Goal: Task Accomplishment & Management: Use online tool/utility

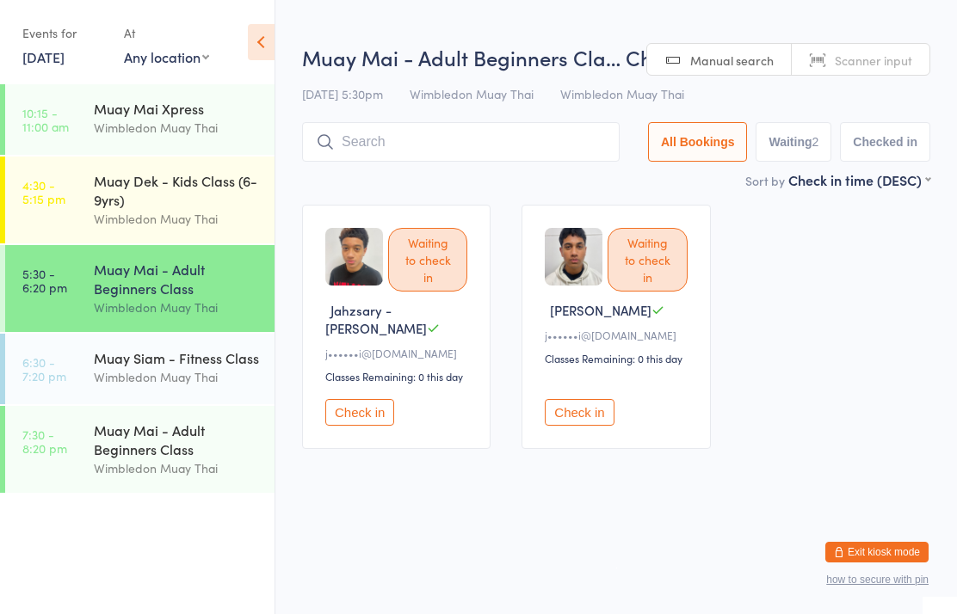
click at [424, 137] on input "search" at bounding box center [460, 142] width 317 height 40
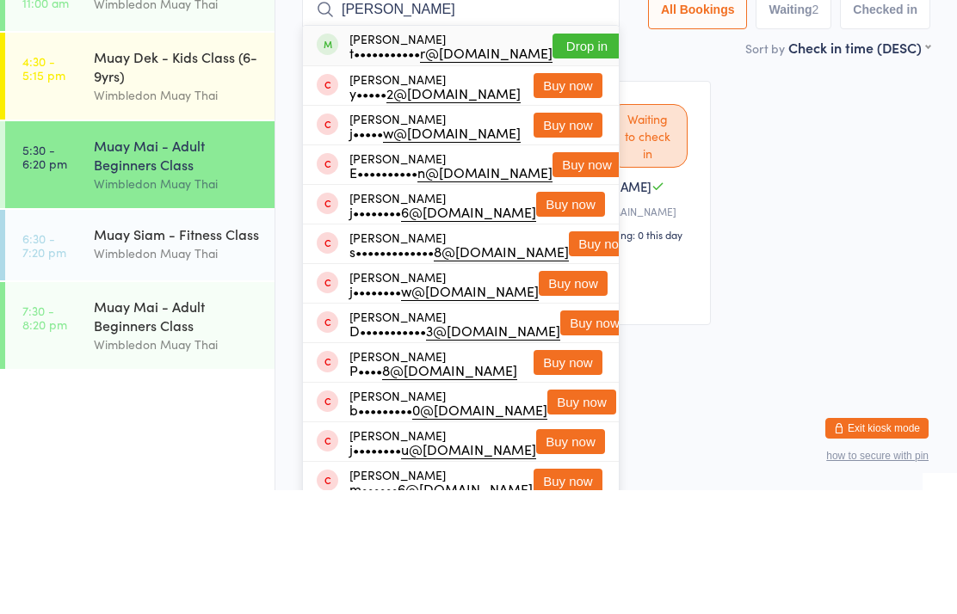
type input "[PERSON_NAME]"
click at [552, 157] on button "Drop in" at bounding box center [586, 169] width 69 height 25
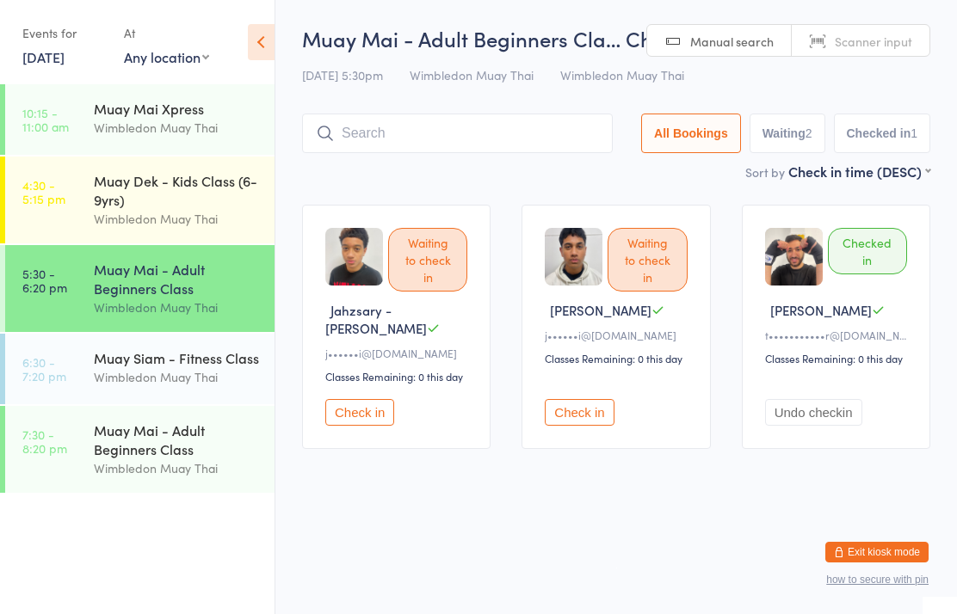
click at [364, 142] on input "search" at bounding box center [457, 134] width 311 height 40
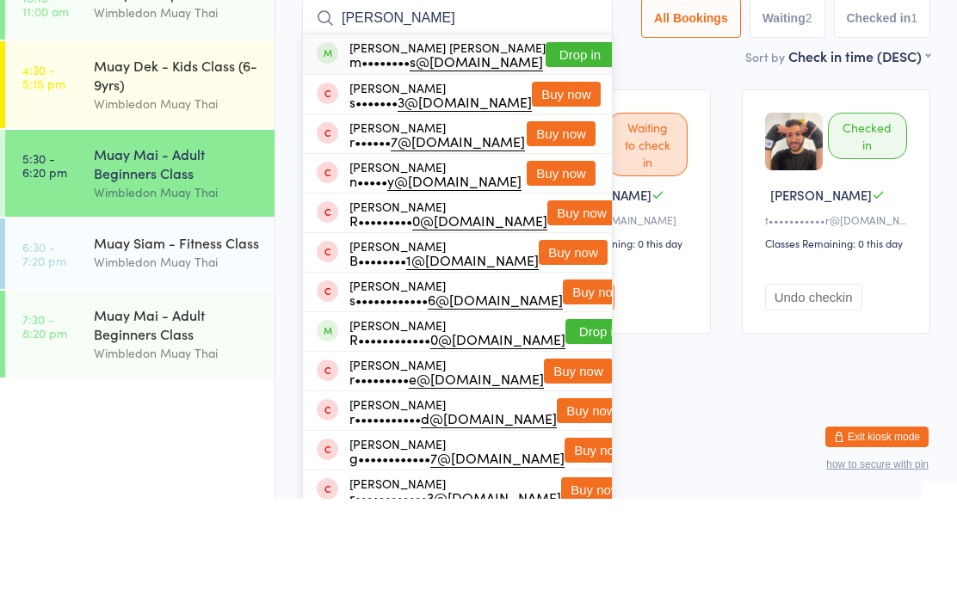
type input "[PERSON_NAME]"
click at [562, 157] on button "Drop in" at bounding box center [579, 169] width 69 height 25
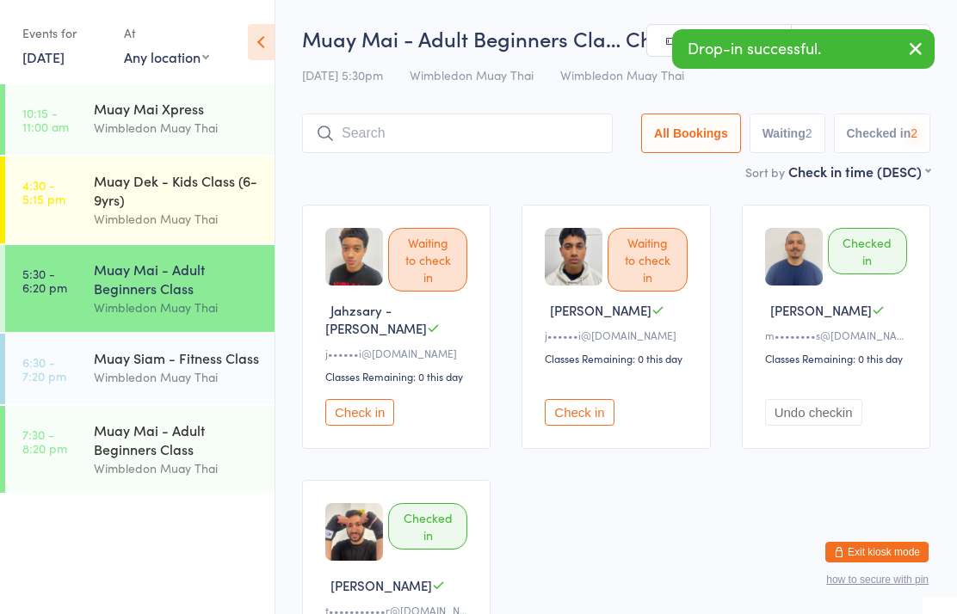
click at [430, 132] on input "search" at bounding box center [457, 134] width 311 height 40
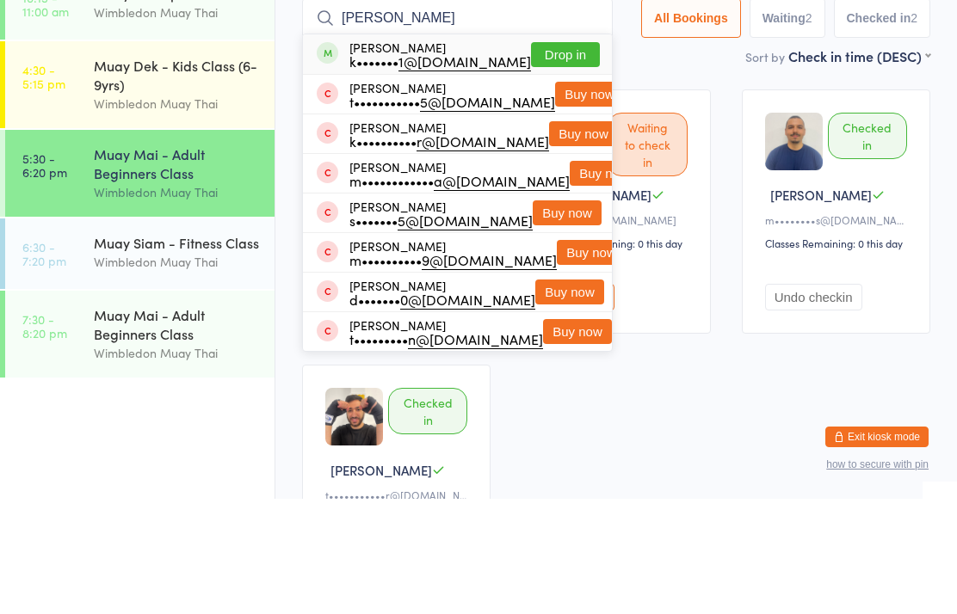
type input "[PERSON_NAME]"
click at [555, 157] on button "Drop in" at bounding box center [565, 169] width 69 height 25
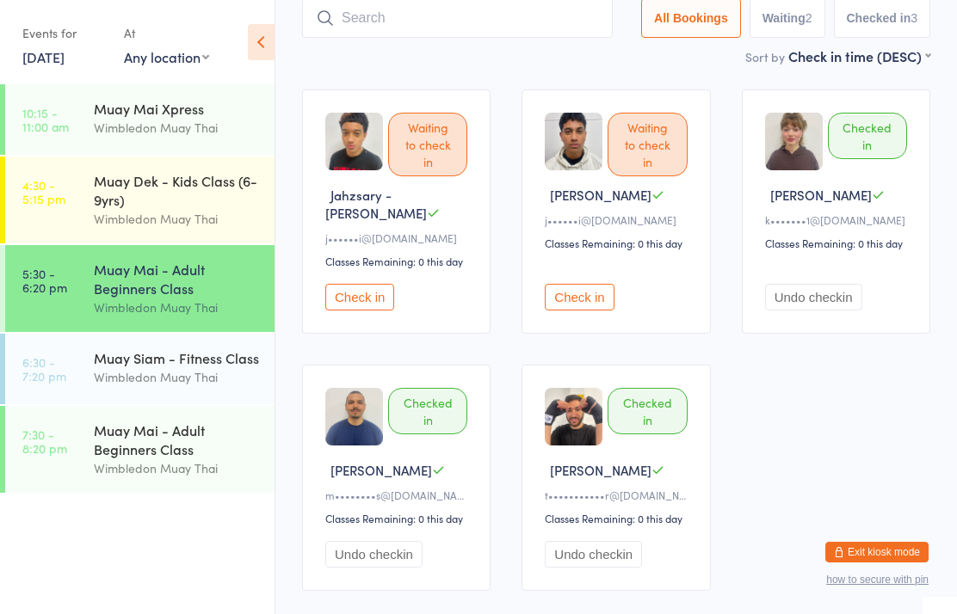
click at [526, 22] on input "search" at bounding box center [457, 18] width 311 height 40
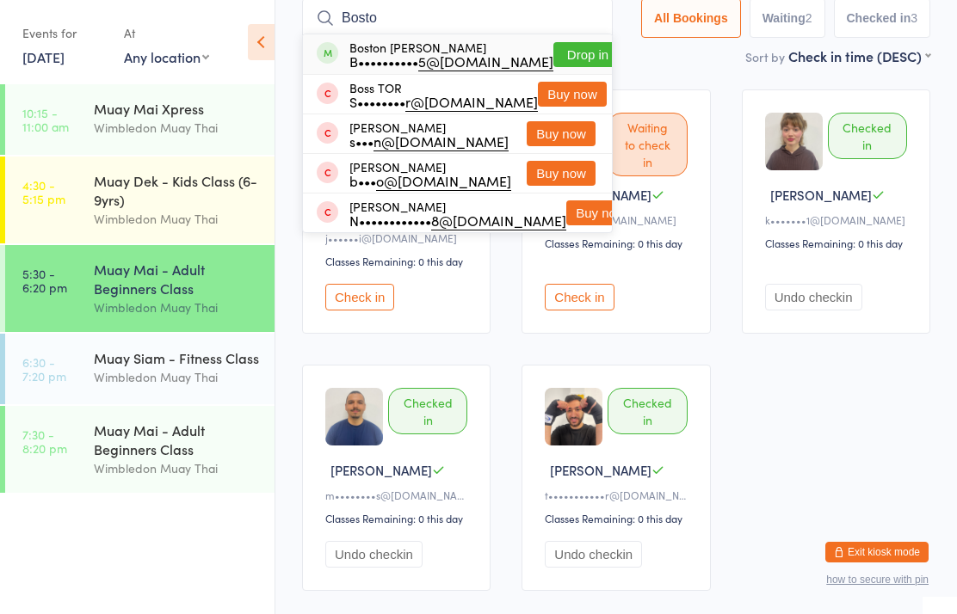
type input "Bosto"
click at [553, 58] on button "Drop in" at bounding box center [587, 54] width 69 height 25
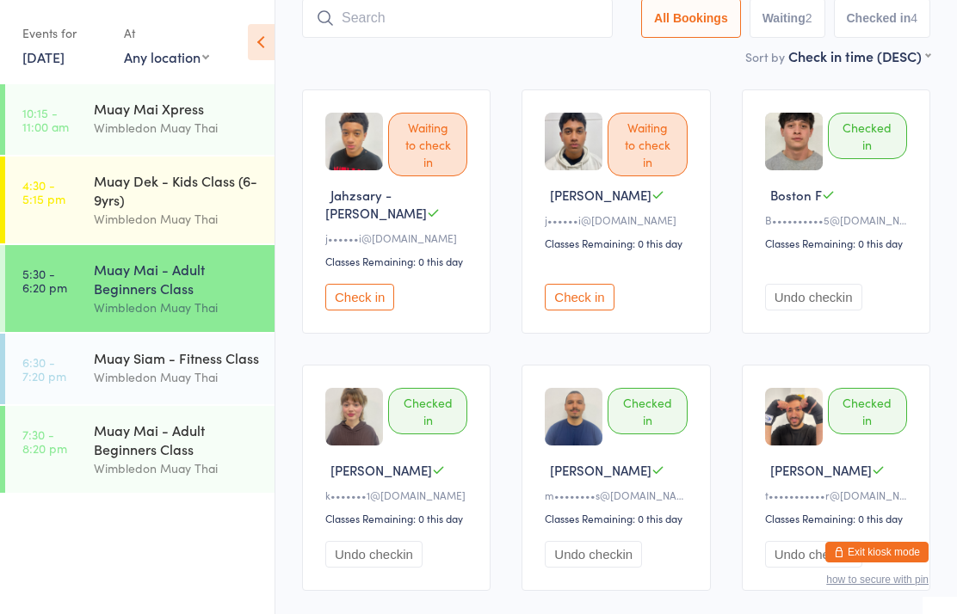
click at [508, 32] on input "search" at bounding box center [457, 18] width 311 height 40
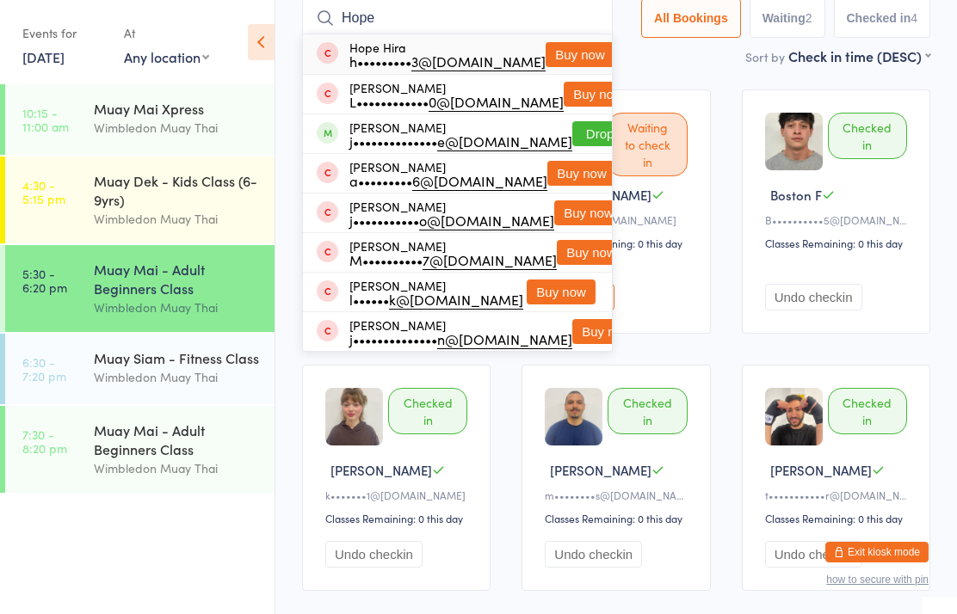
type input "Hope"
click at [576, 138] on button "Drop in" at bounding box center [606, 133] width 69 height 25
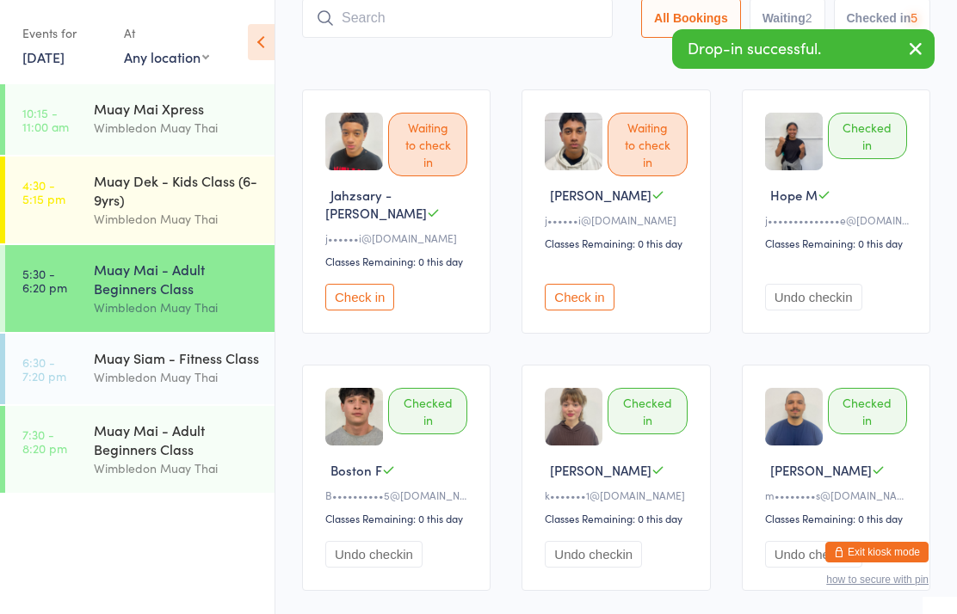
click at [501, 9] on input "search" at bounding box center [457, 18] width 311 height 40
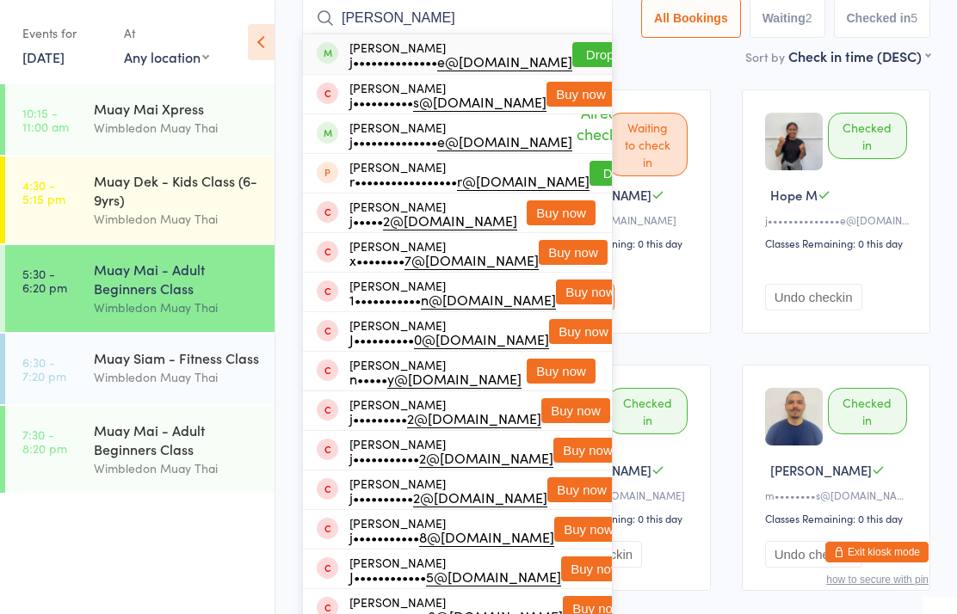
type input "[PERSON_NAME]"
click at [581, 51] on button "Drop in" at bounding box center [606, 54] width 69 height 25
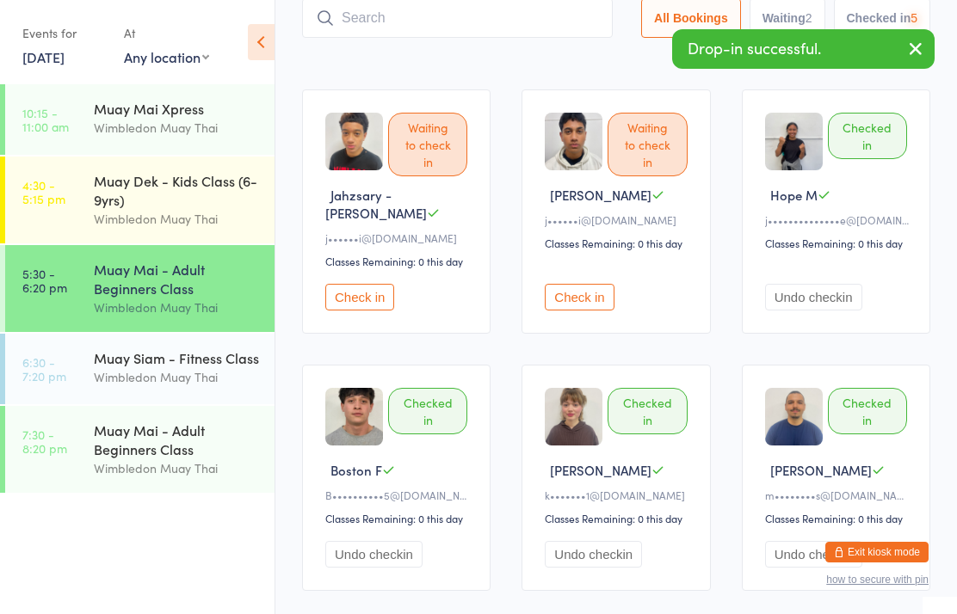
click at [505, 11] on input "search" at bounding box center [457, 18] width 311 height 40
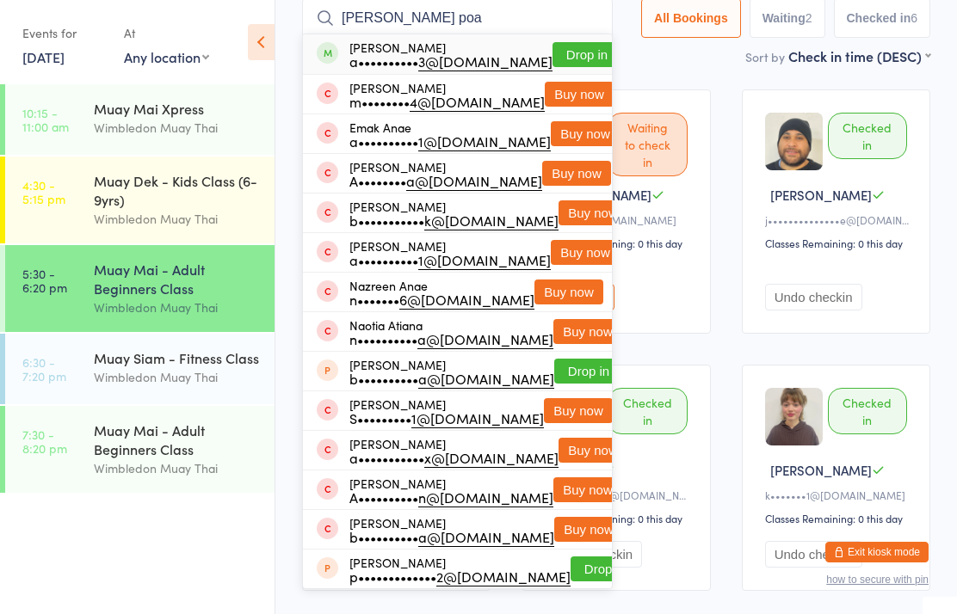
type input "[PERSON_NAME] poa"
click at [557, 54] on button "Drop in" at bounding box center [586, 54] width 69 height 25
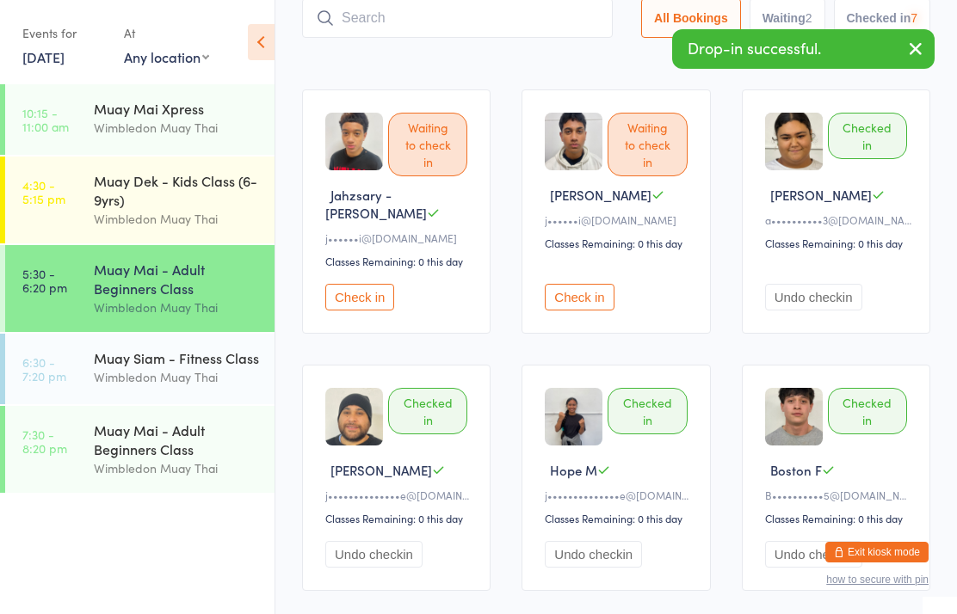
click at [502, 10] on input "search" at bounding box center [457, 18] width 311 height 40
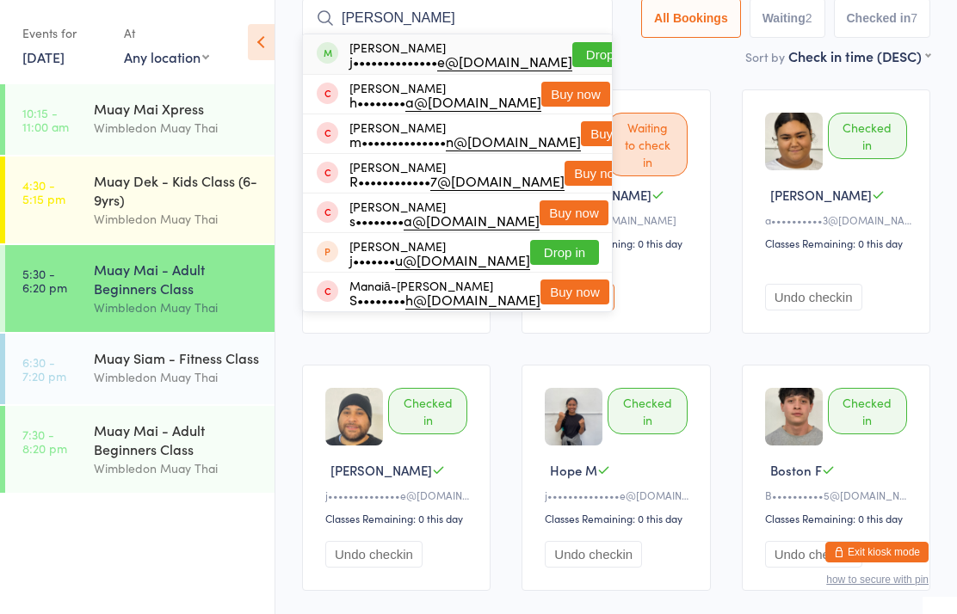
type input "[PERSON_NAME]"
click at [572, 56] on button "Drop in" at bounding box center [606, 54] width 69 height 25
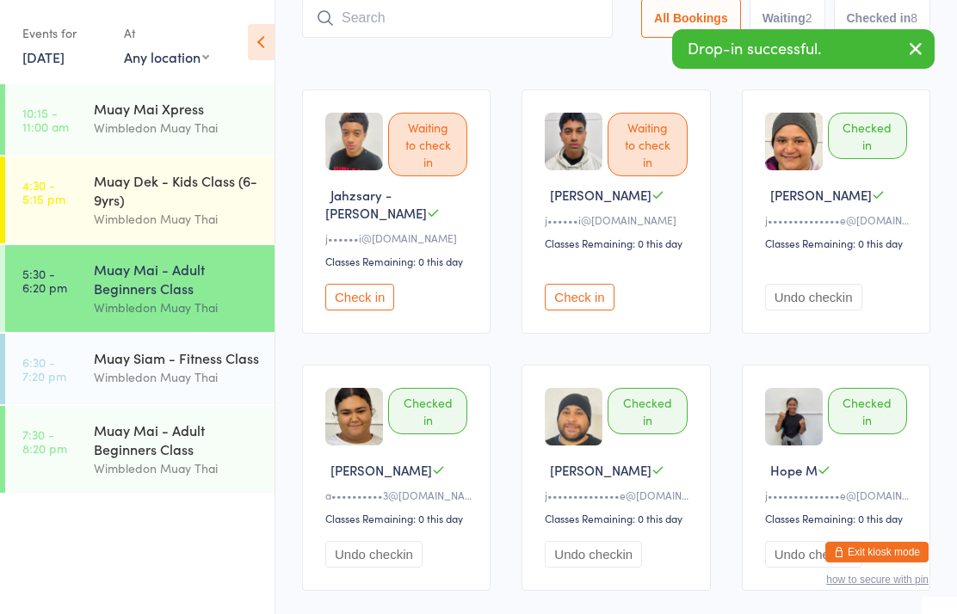
click at [534, 32] on input "search" at bounding box center [457, 18] width 311 height 40
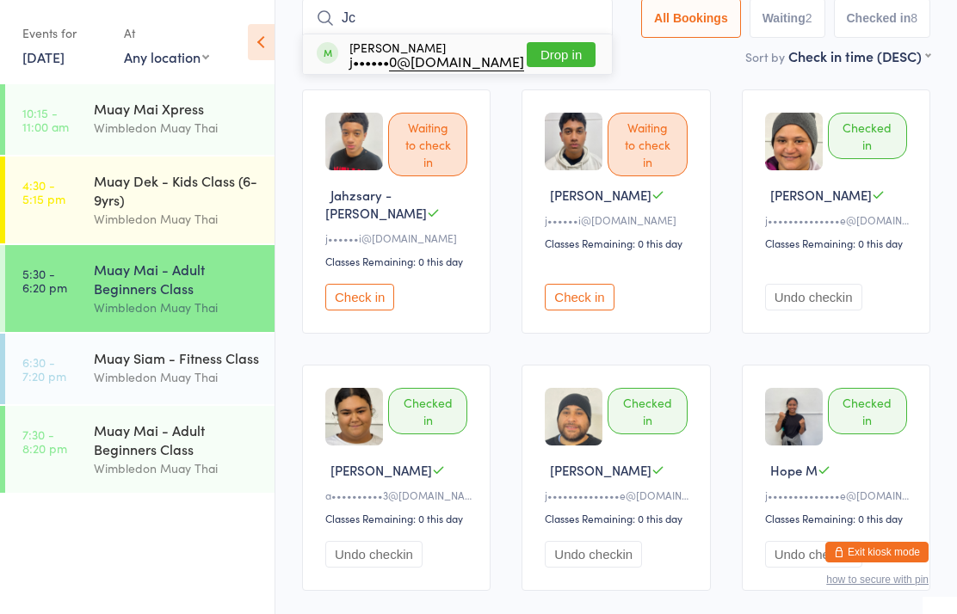
type input "Jc"
click at [572, 67] on button "Drop in" at bounding box center [560, 54] width 69 height 25
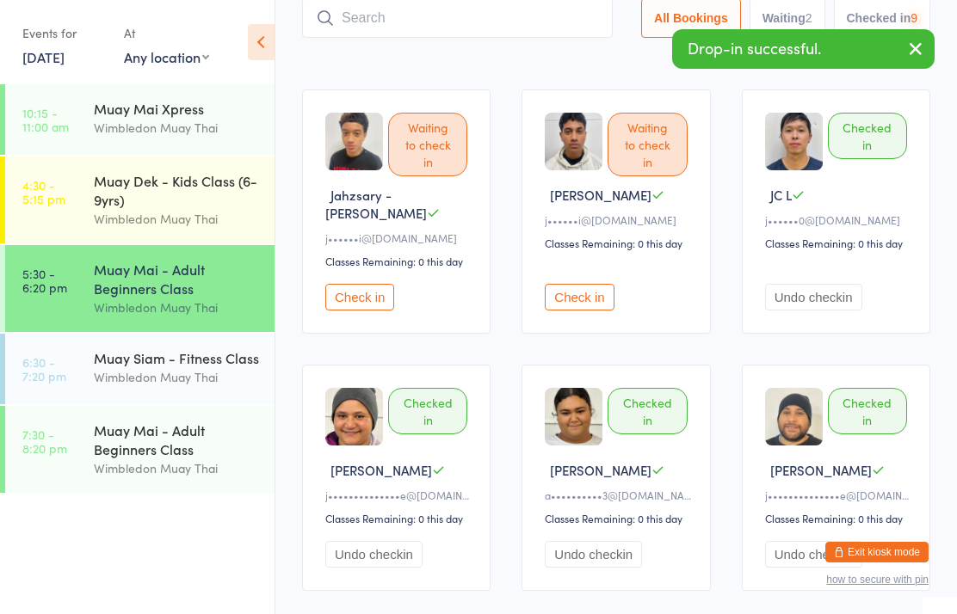
click at [484, 29] on input "search" at bounding box center [457, 18] width 311 height 40
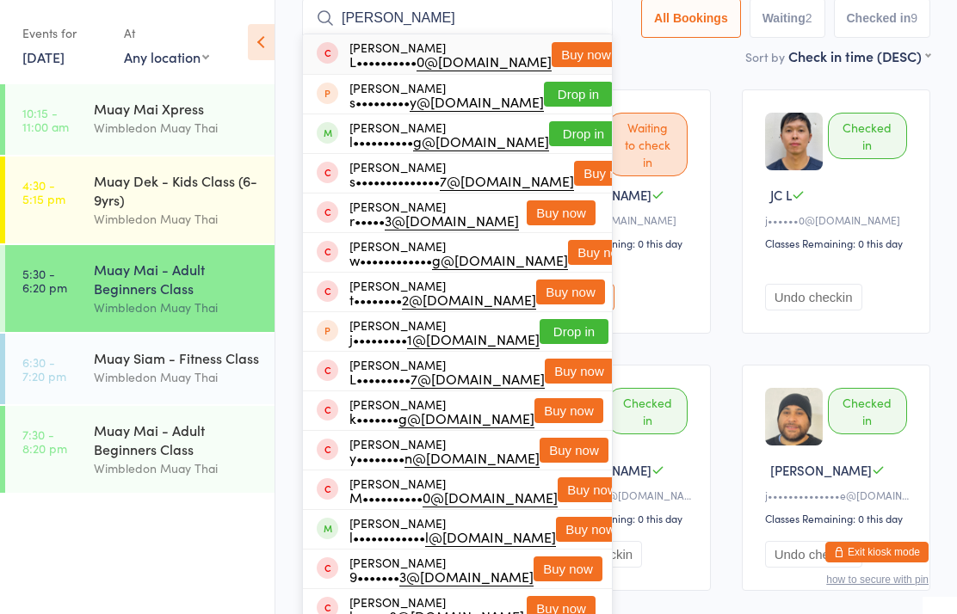
type input "[PERSON_NAME]"
click at [578, 139] on button "Drop in" at bounding box center [583, 133] width 69 height 25
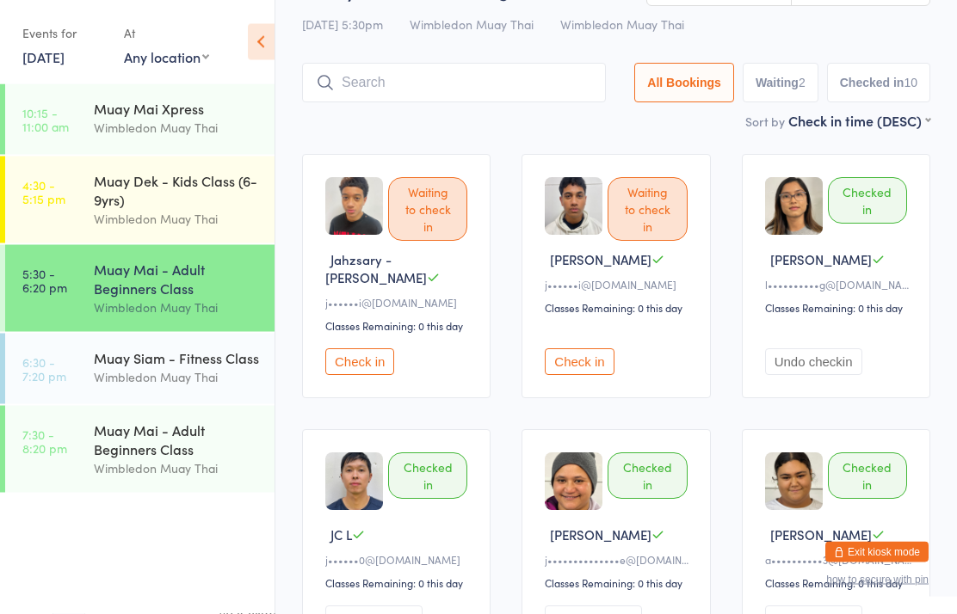
scroll to position [0, 0]
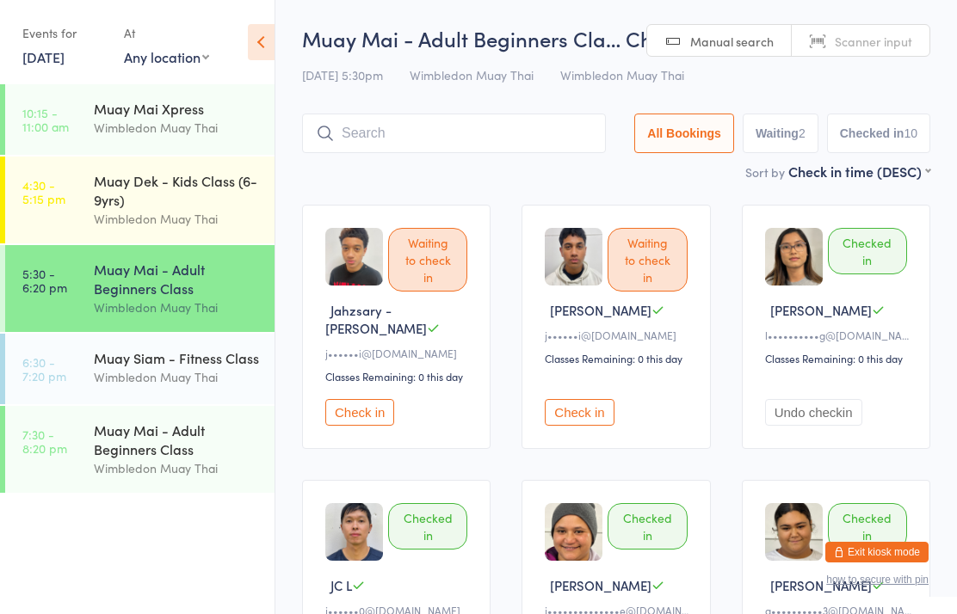
click at [456, 134] on input "search" at bounding box center [454, 134] width 304 height 40
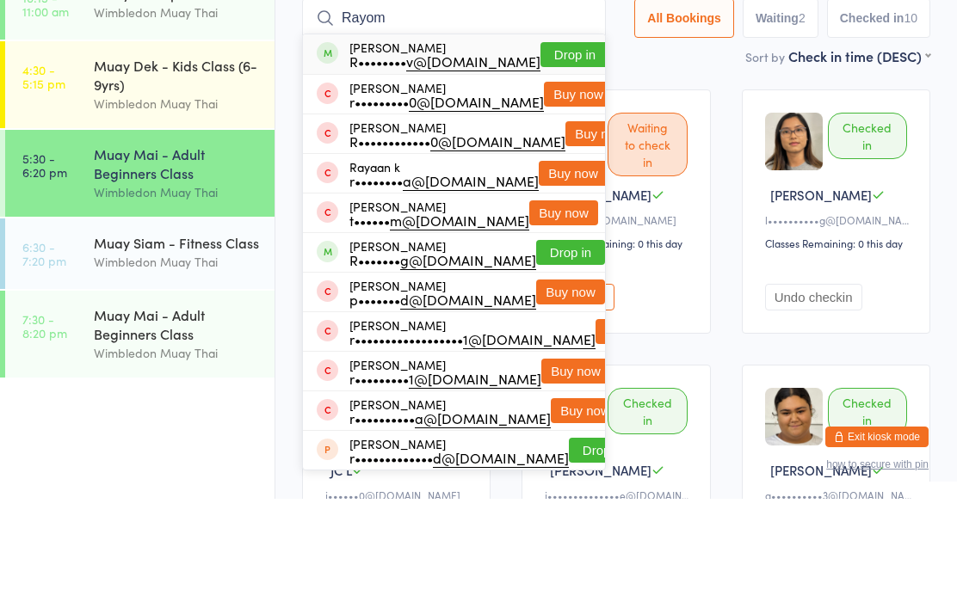
type input "Rayom"
click at [566, 157] on button "Drop in" at bounding box center [574, 169] width 69 height 25
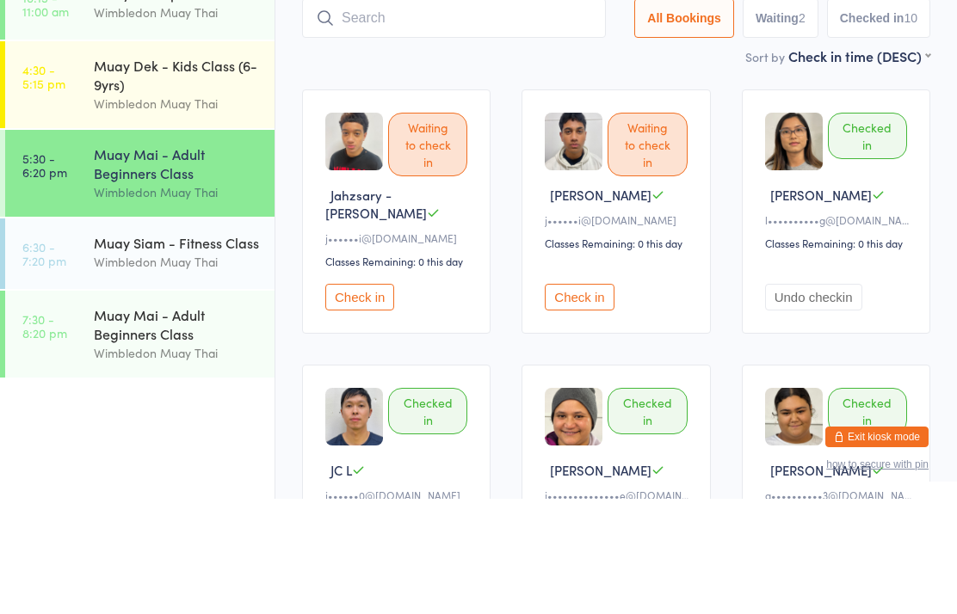
scroll to position [115, 0]
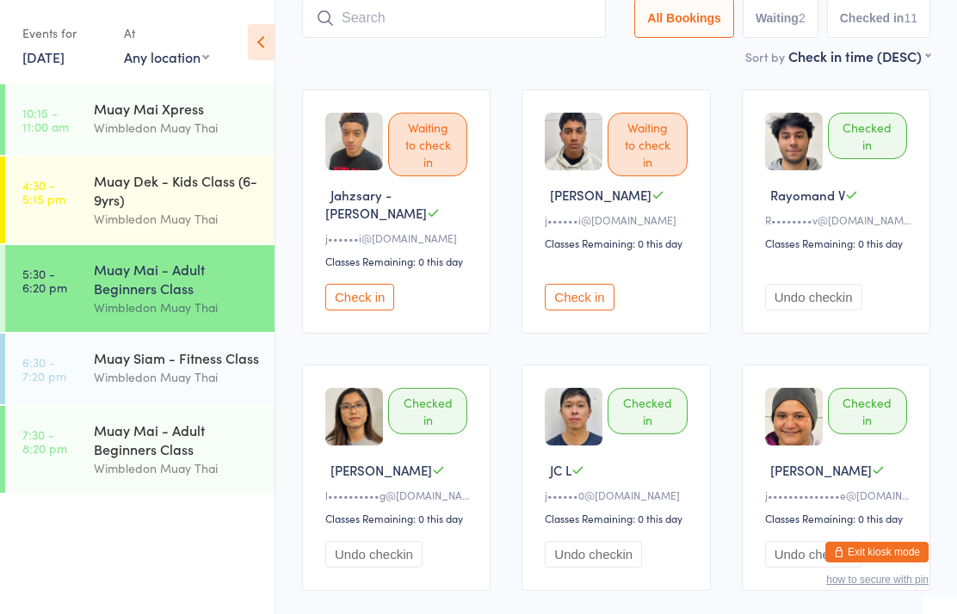
click at [107, 280] on div "Muay Mai - Adult Beginners Class" at bounding box center [177, 279] width 166 height 38
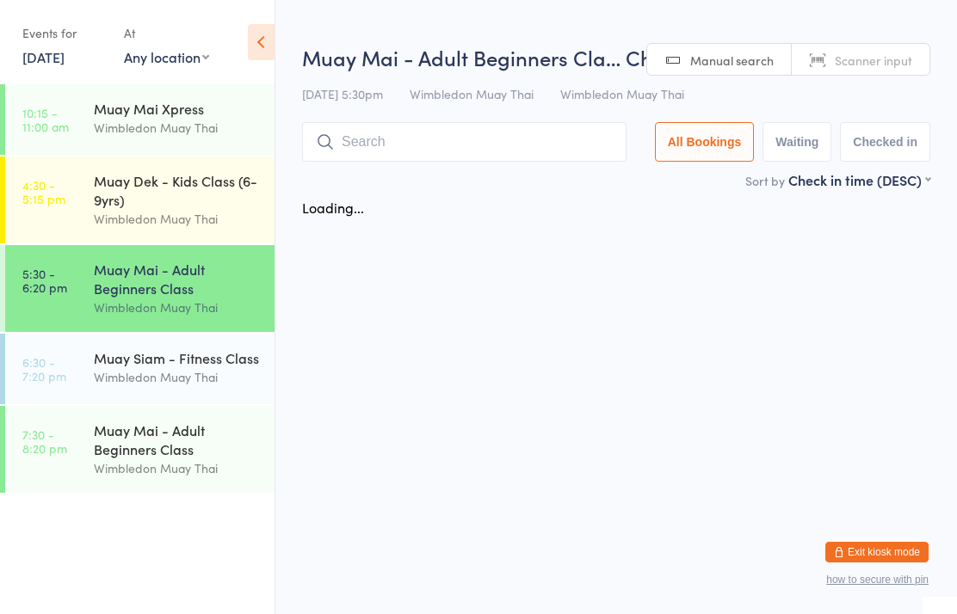
scroll to position [0, 0]
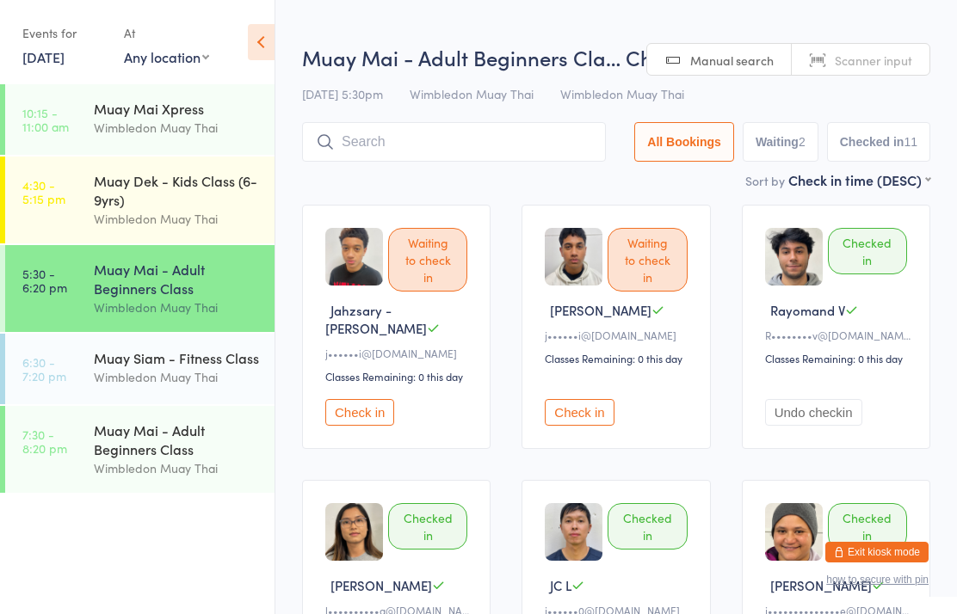
click at [371, 161] on input "search" at bounding box center [454, 142] width 304 height 40
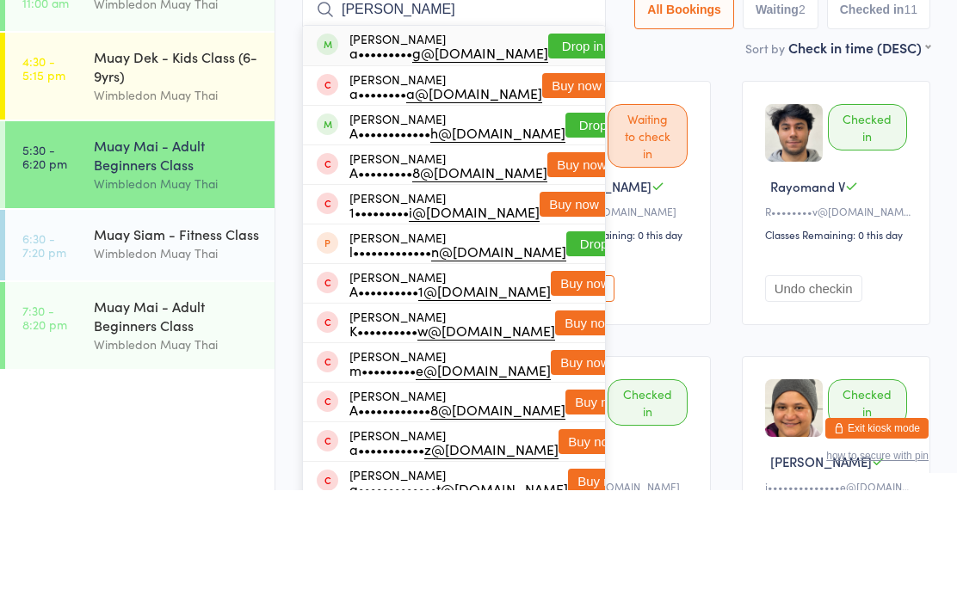
type input "[PERSON_NAME]"
click at [570, 157] on button "Drop in" at bounding box center [582, 169] width 69 height 25
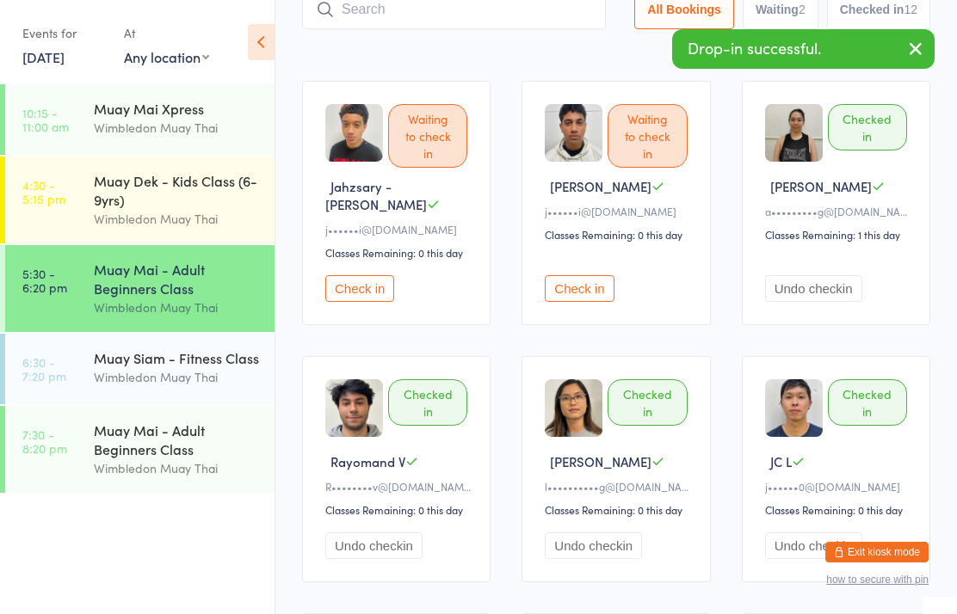
click at [439, 21] on input "search" at bounding box center [454, 10] width 304 height 40
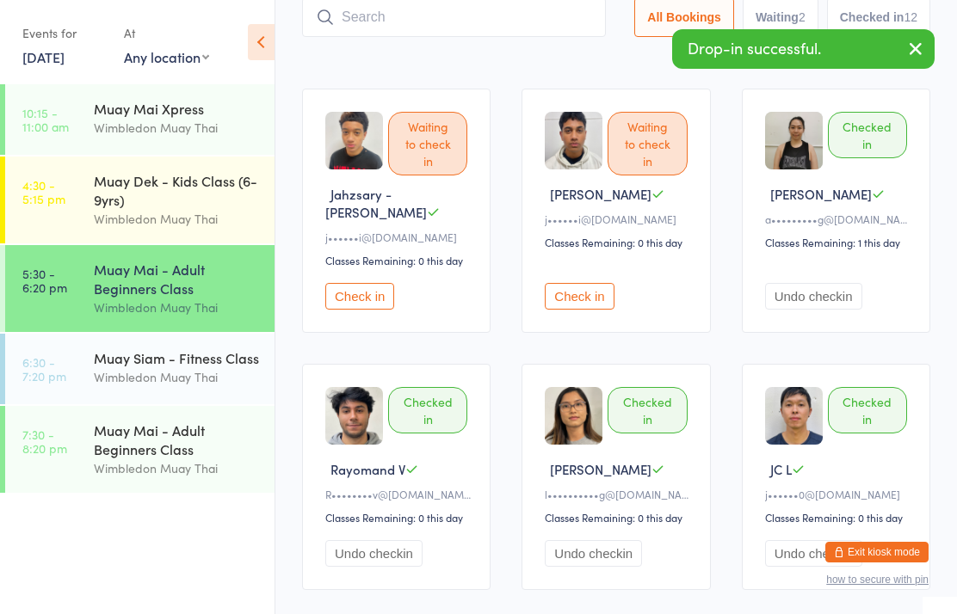
scroll to position [115, 0]
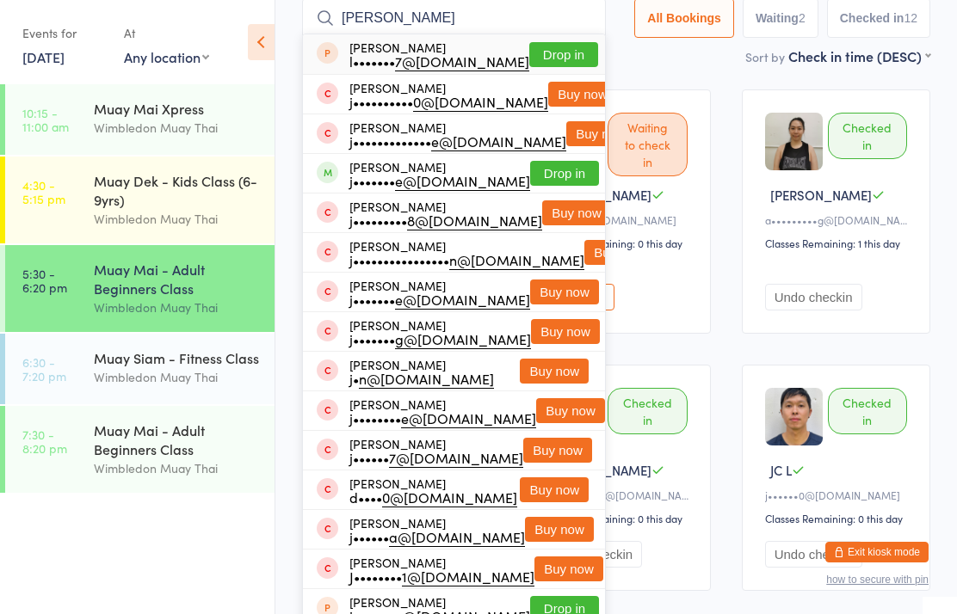
type input "[PERSON_NAME]"
click at [554, 174] on button "Drop in" at bounding box center [564, 173] width 69 height 25
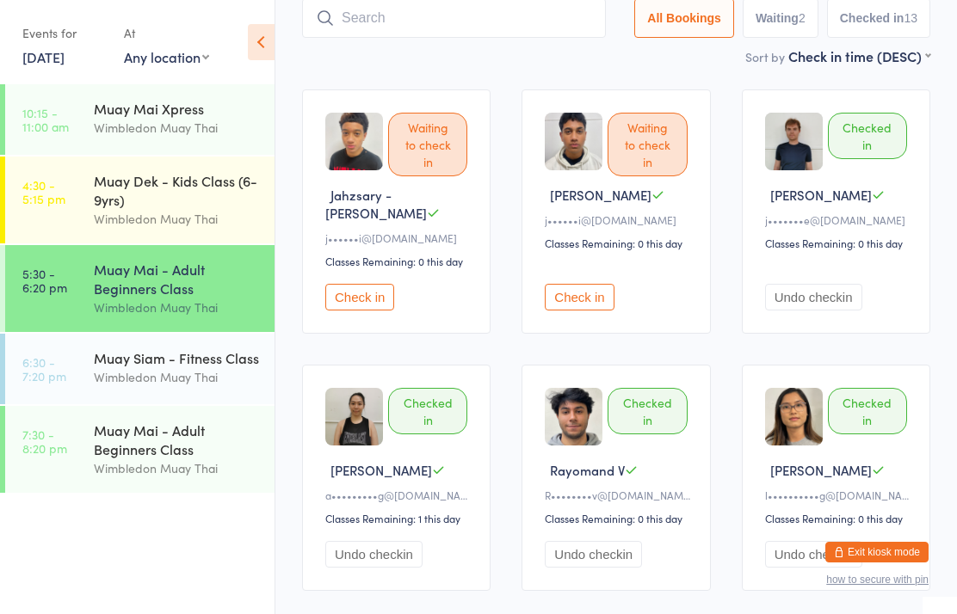
click at [104, 296] on div "Muay Mai - Adult Beginners Class" at bounding box center [177, 279] width 166 height 38
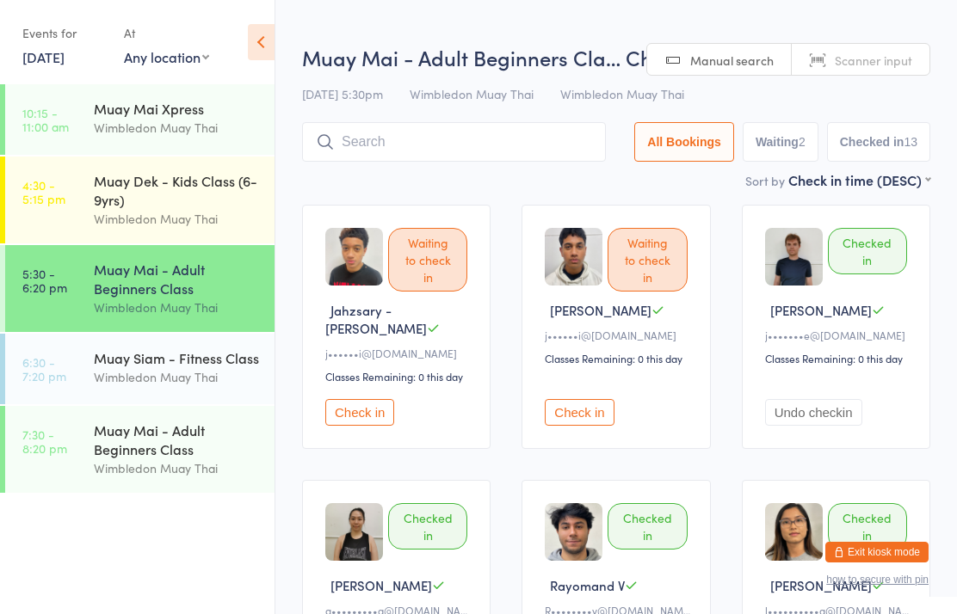
click at [345, 150] on input "search" at bounding box center [454, 142] width 304 height 40
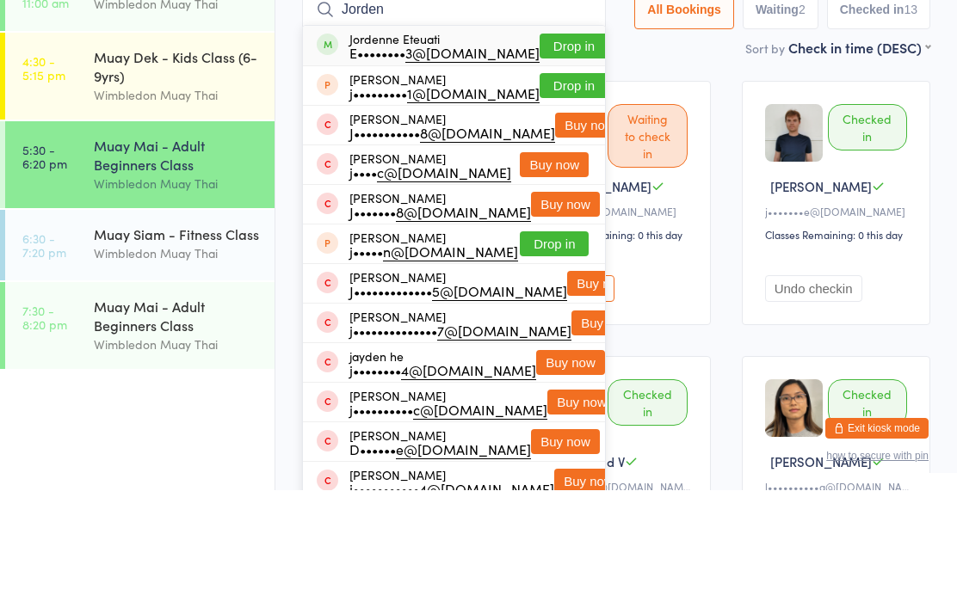
type input "Jorden"
click at [350, 169] on div "E•••••••• 3@[DOMAIN_NAME]" at bounding box center [444, 176] width 190 height 14
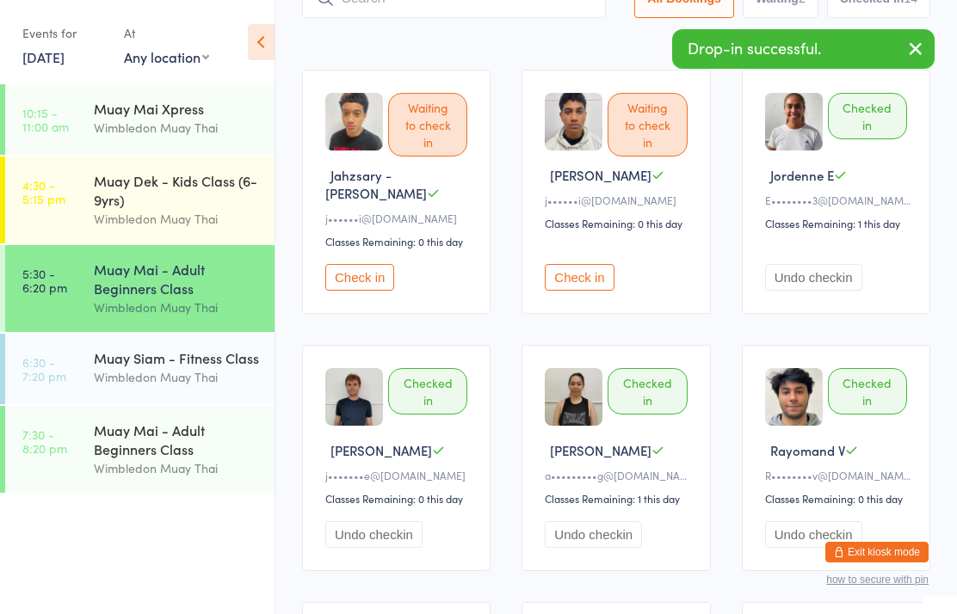
scroll to position [132, 0]
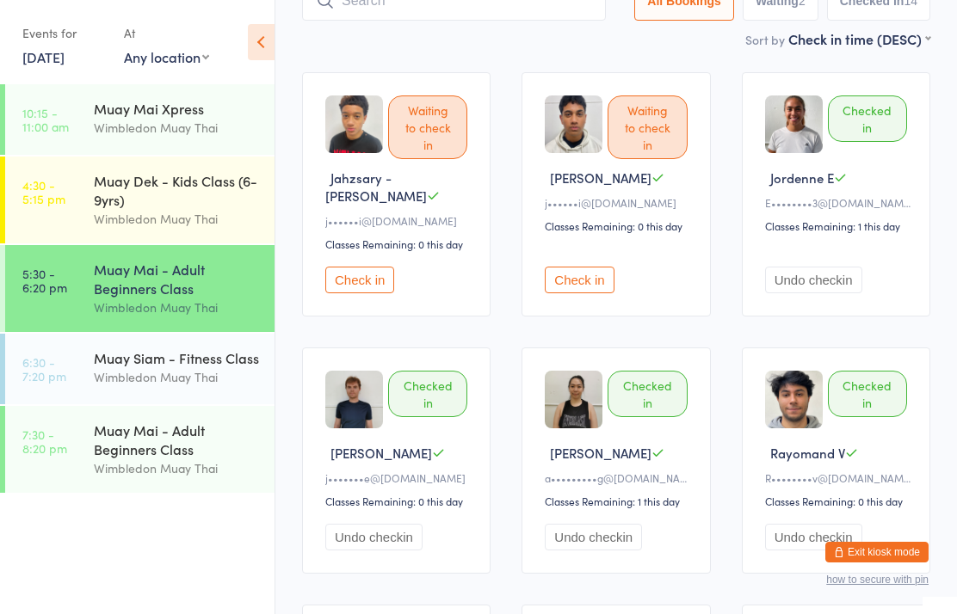
click at [189, 288] on div "Muay Mai - Adult Beginners Class" at bounding box center [177, 279] width 166 height 38
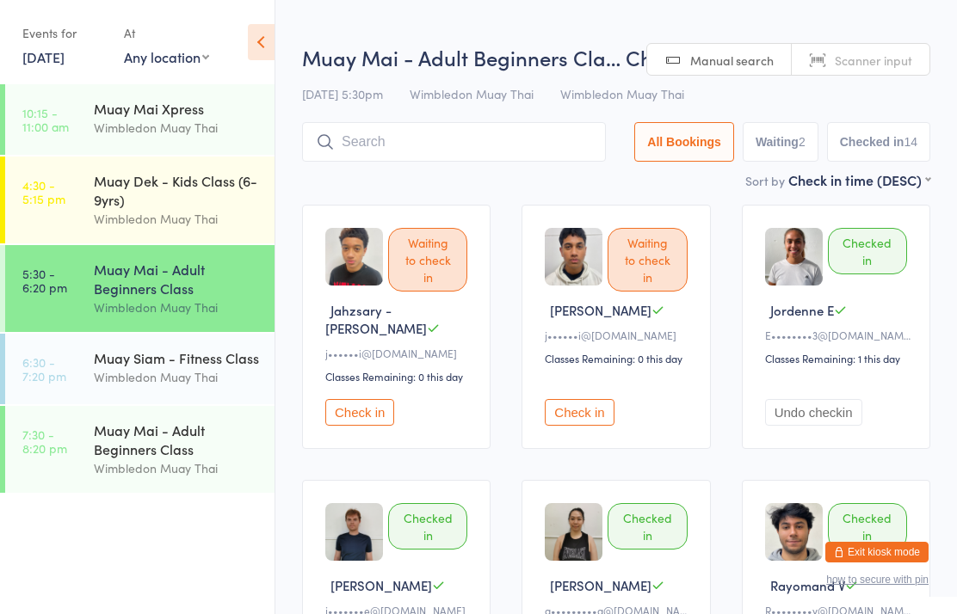
click at [396, 132] on input "search" at bounding box center [454, 142] width 304 height 40
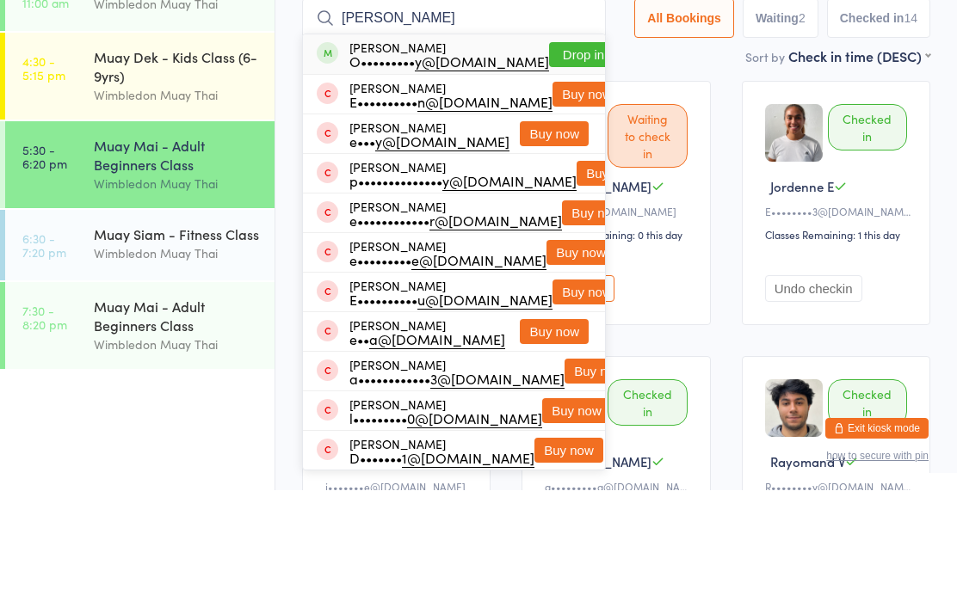
type input "[PERSON_NAME]"
click at [549, 166] on button "Drop in" at bounding box center [583, 178] width 69 height 25
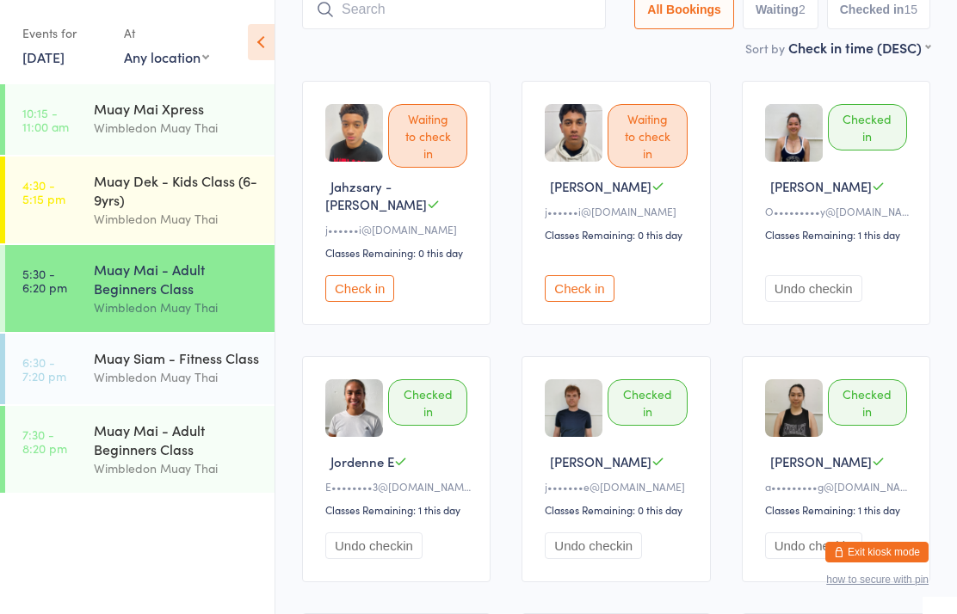
click at [451, 27] on input "search" at bounding box center [454, 10] width 304 height 40
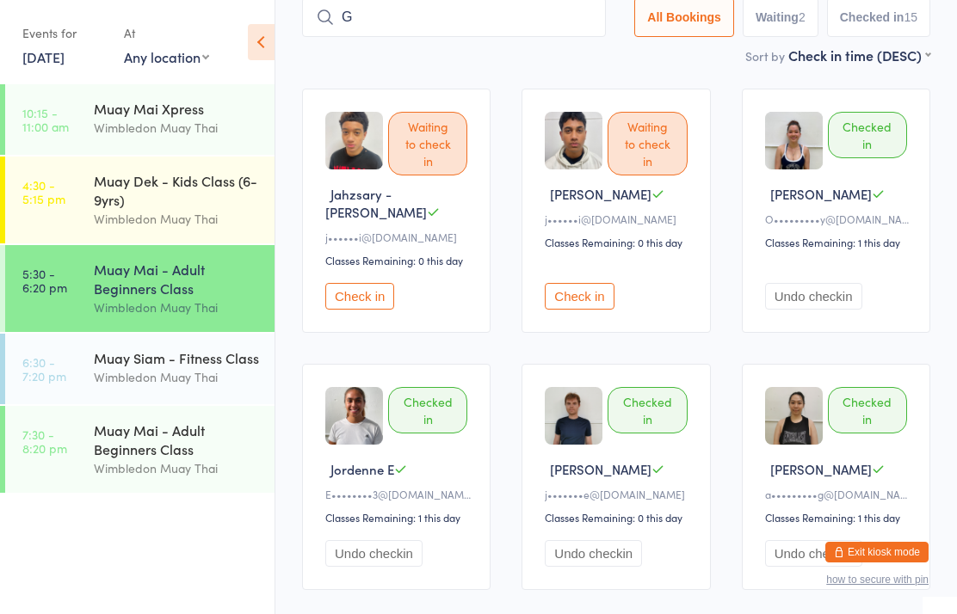
scroll to position [115, 0]
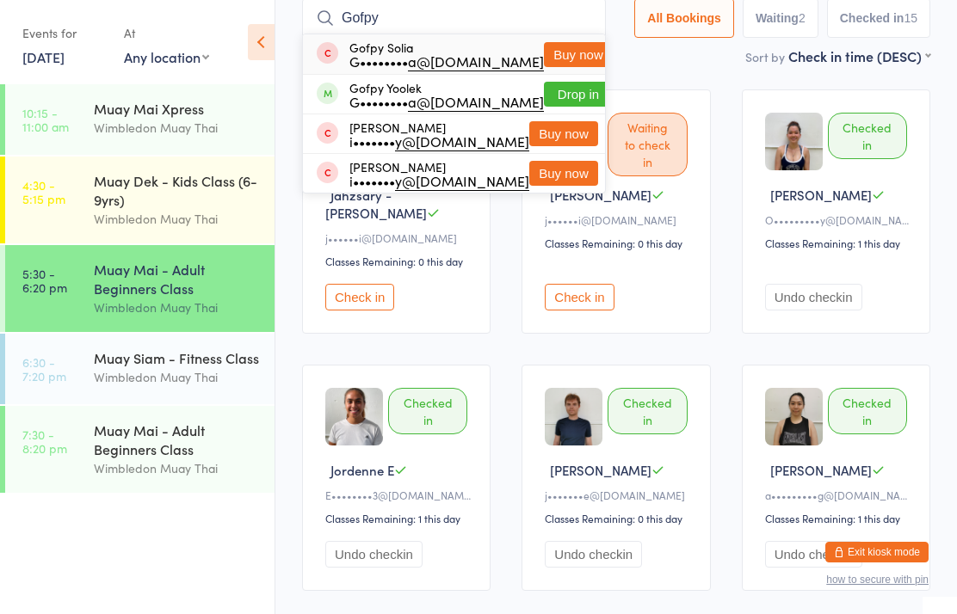
type input "Gofpy"
click at [569, 95] on button "Drop in" at bounding box center [578, 94] width 69 height 25
